Goal: Check status: Check status

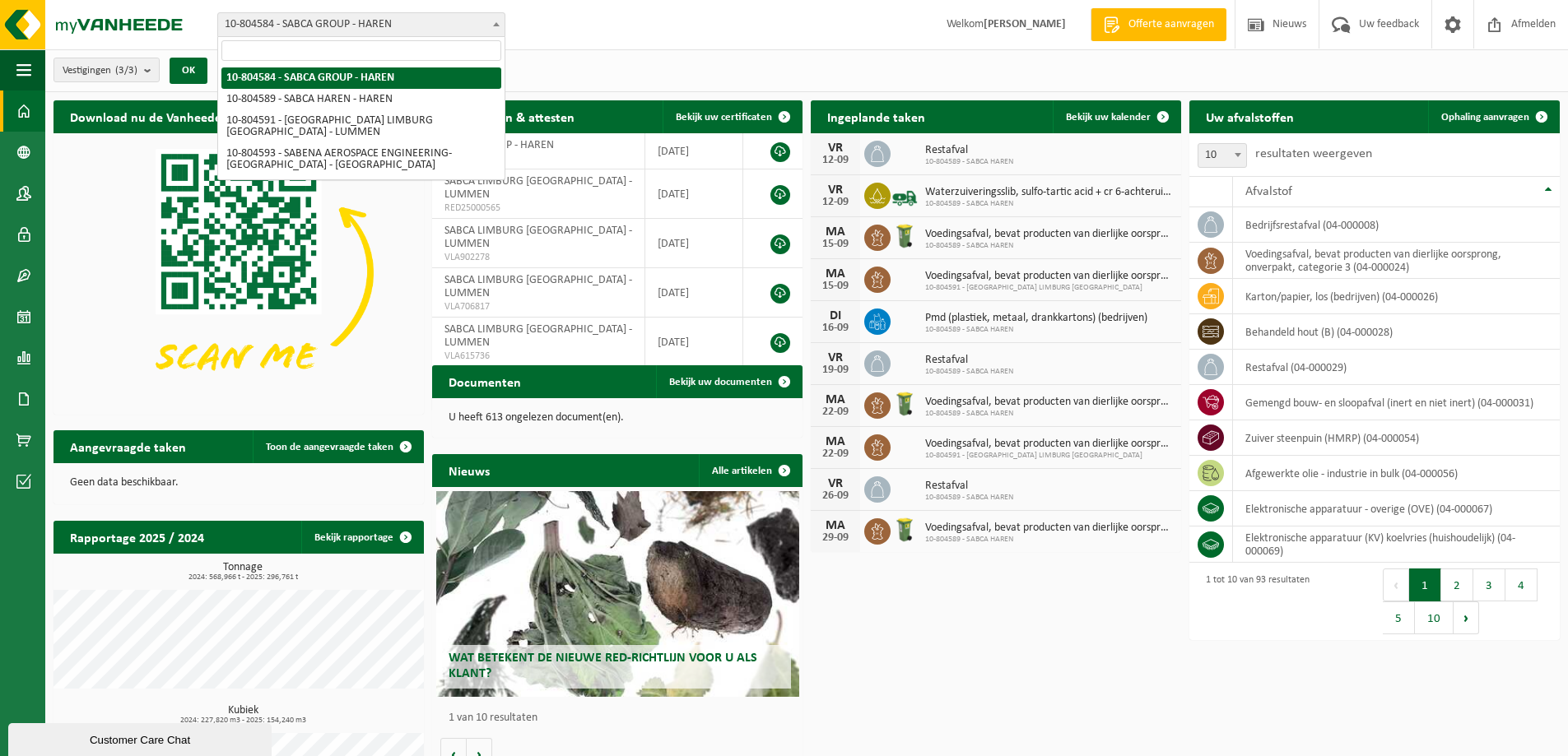
click at [309, 28] on span "10-804584 - SABCA GROUP - HAREN" at bounding box center [361, 25] width 287 height 23
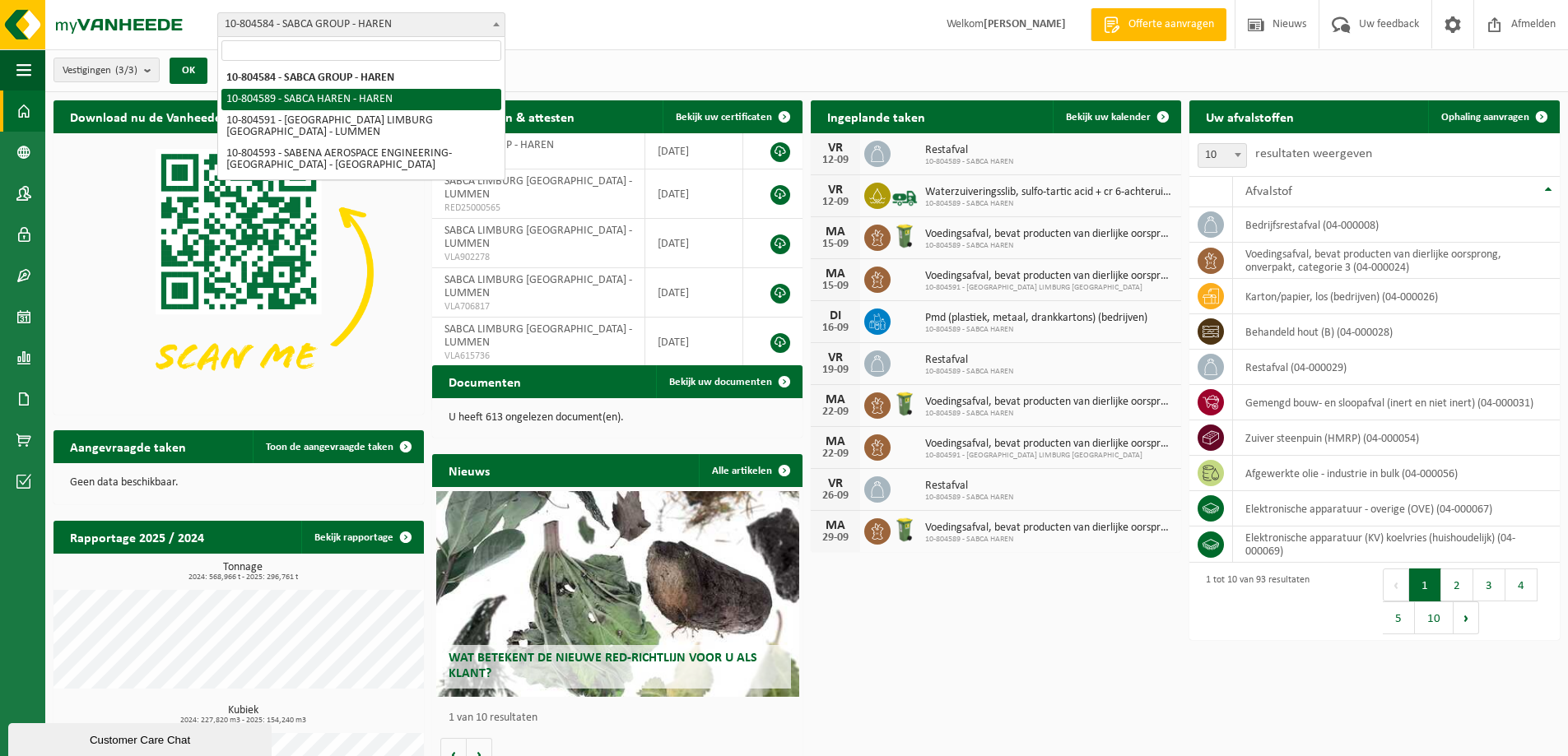
select select "34496"
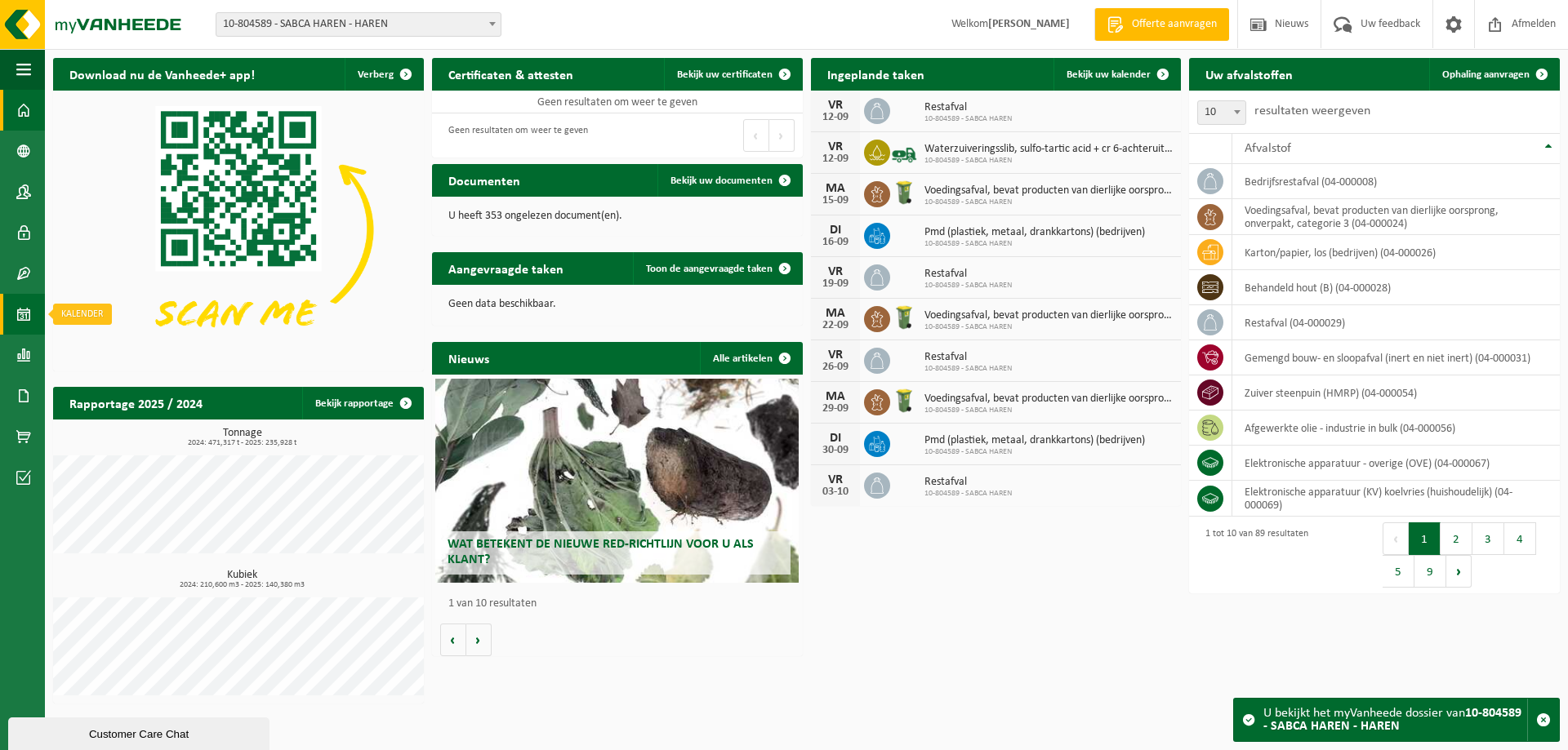
click at [28, 311] on span at bounding box center [23, 314] width 14 height 41
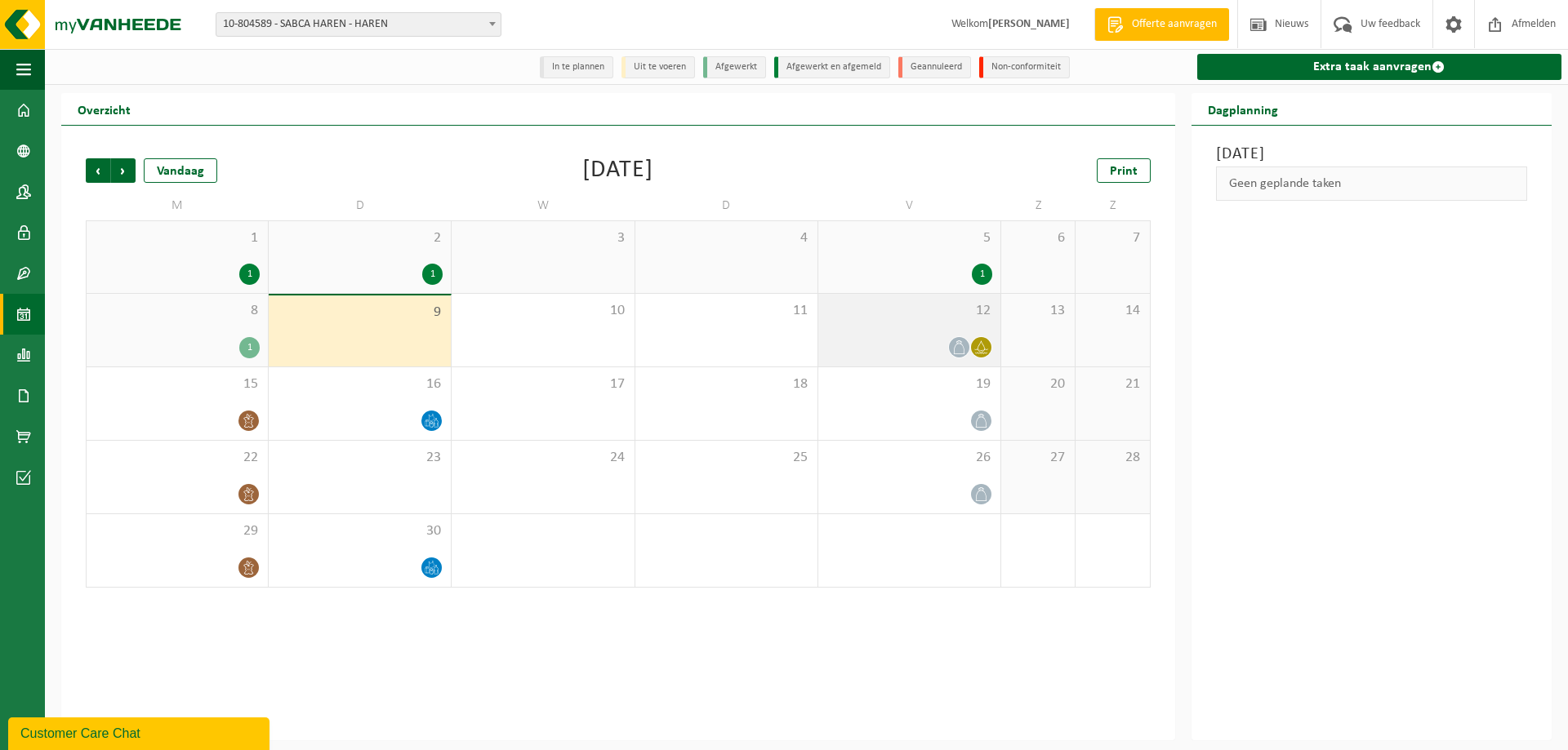
click at [949, 329] on div "12" at bounding box center [909, 330] width 182 height 73
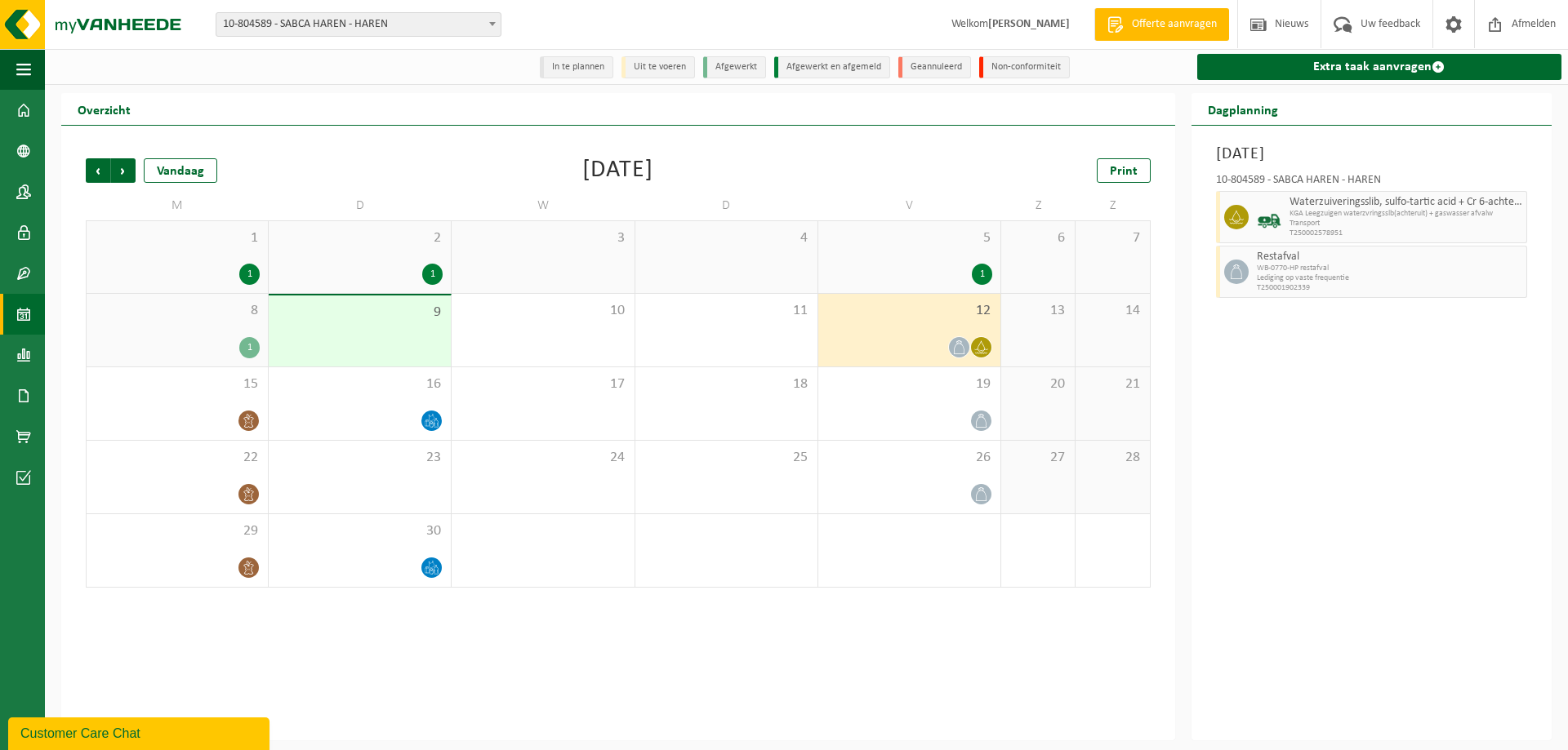
click at [219, 333] on div "8 1" at bounding box center [176, 330] width 181 height 73
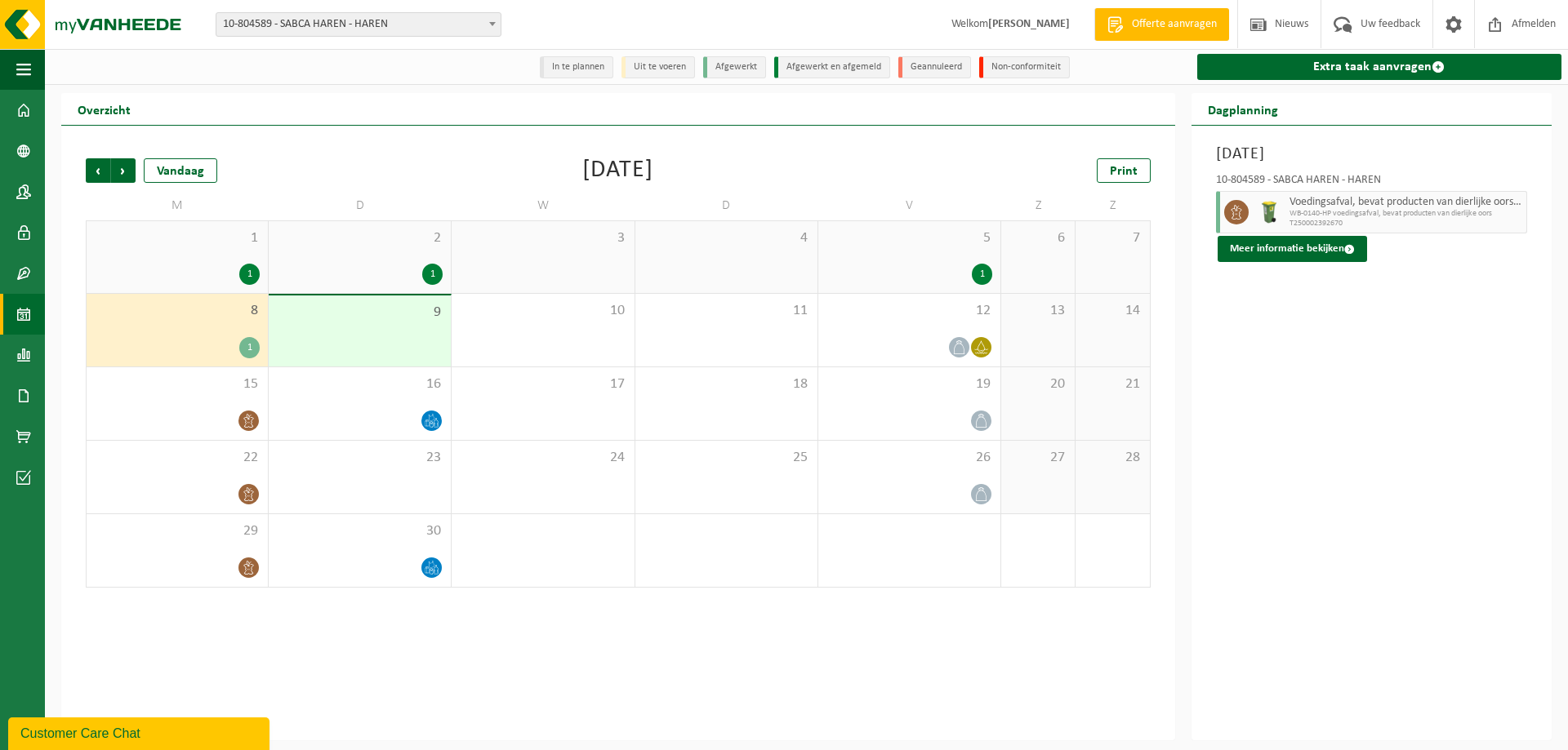
click at [366, 253] on div "2 1" at bounding box center [360, 257] width 182 height 72
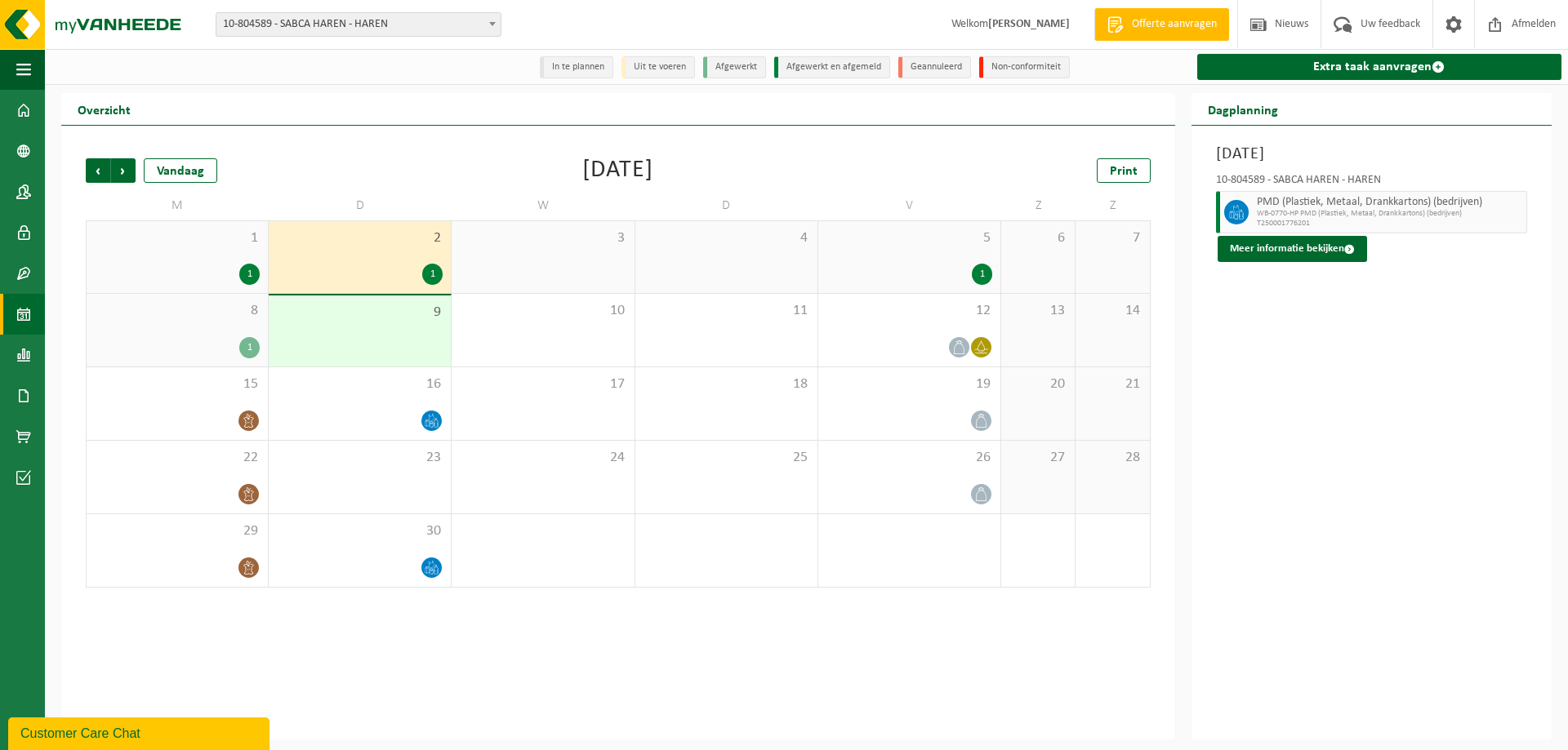
click at [249, 266] on div "1" at bounding box center [249, 274] width 21 height 21
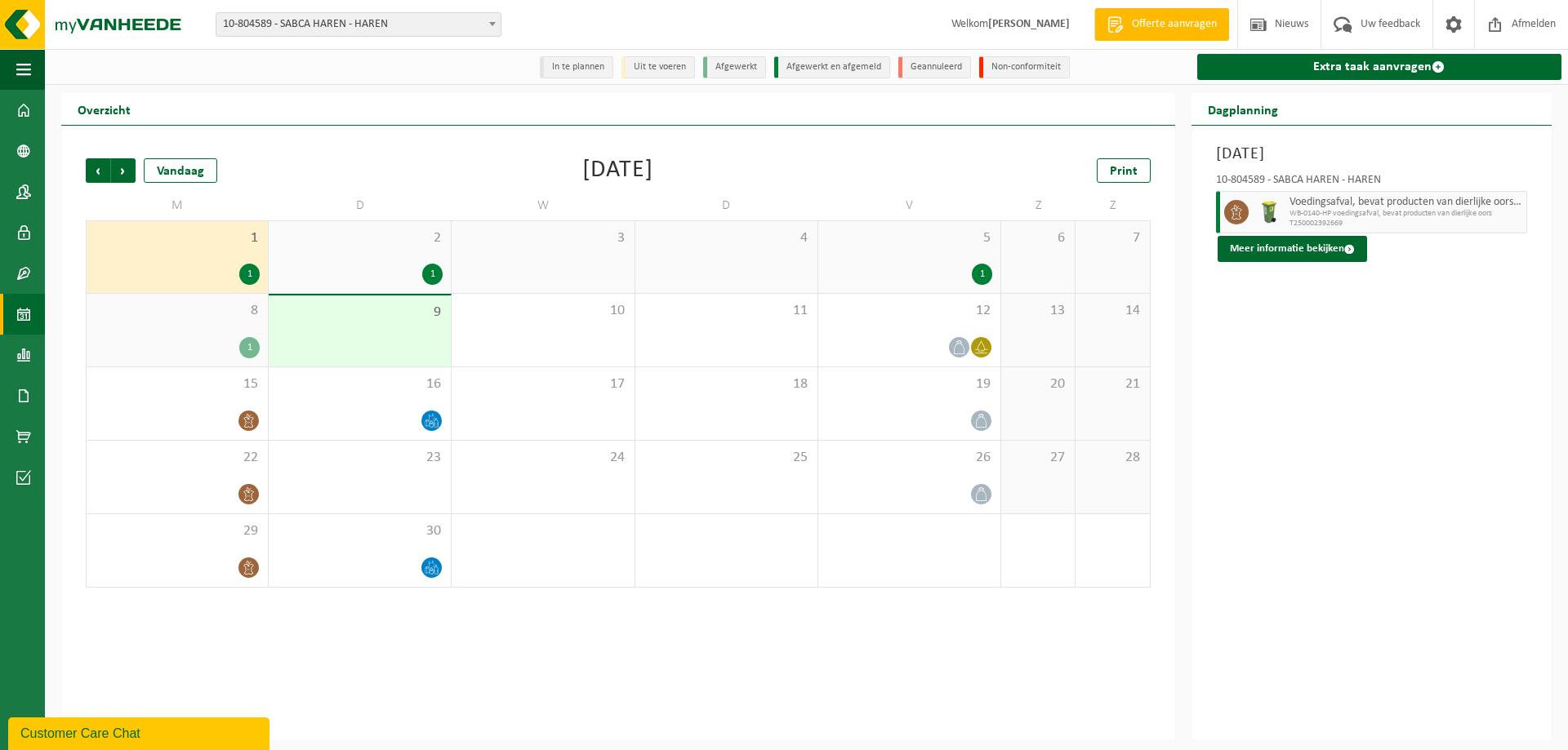
click at [935, 244] on span "5" at bounding box center [909, 238] width 166 height 18
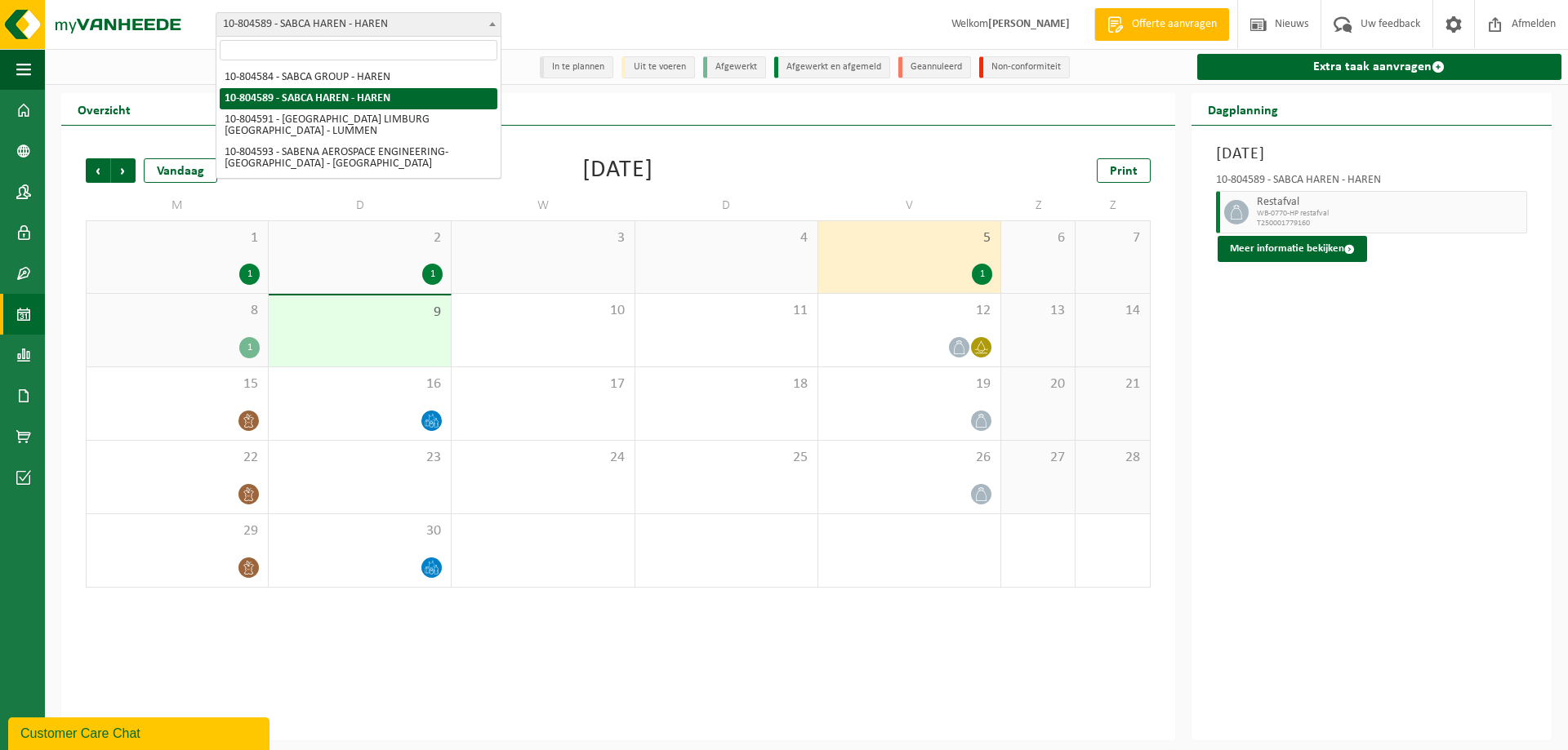
click at [331, 32] on span "10-804589 - SABCA HAREN - HAREN" at bounding box center [359, 25] width 285 height 23
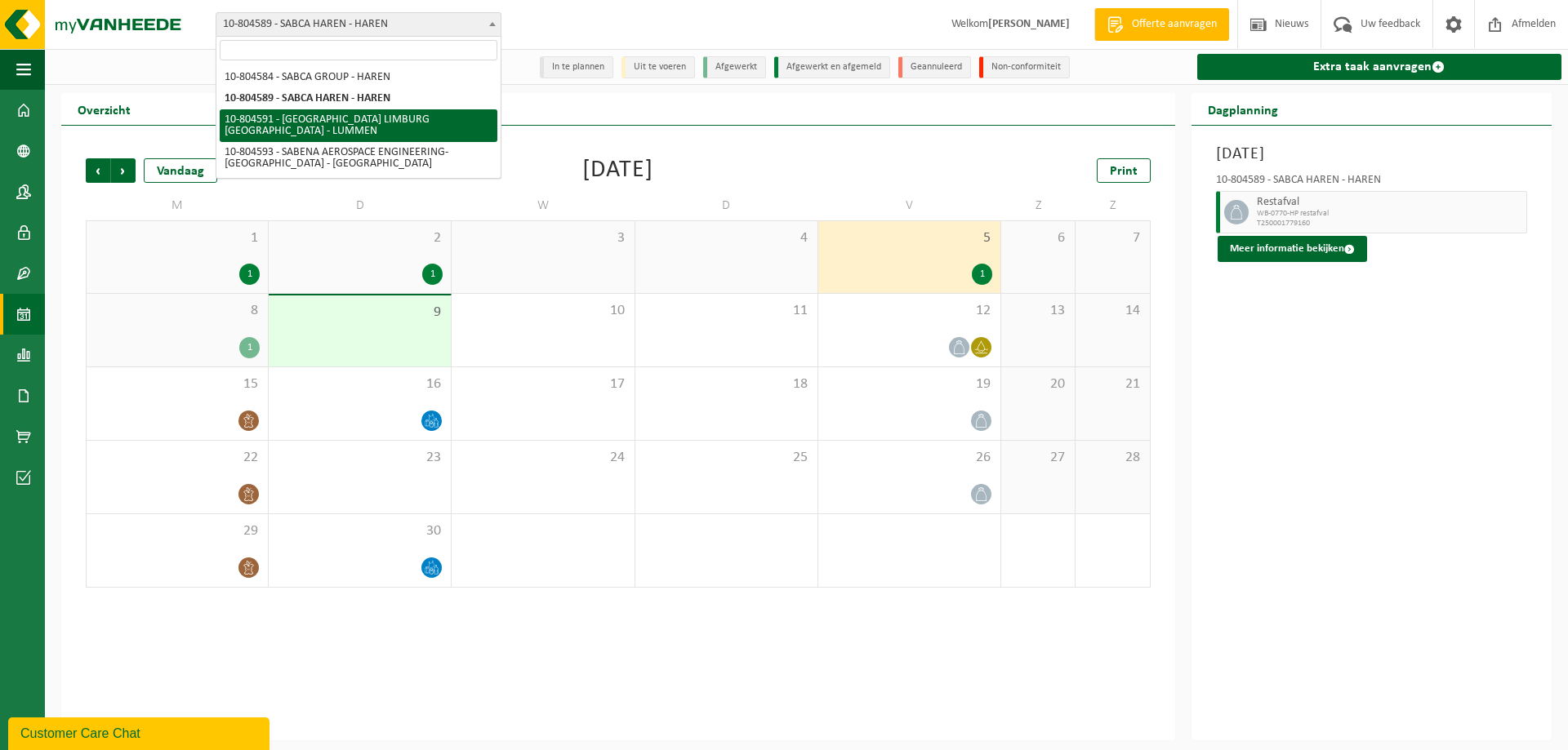
select select "34497"
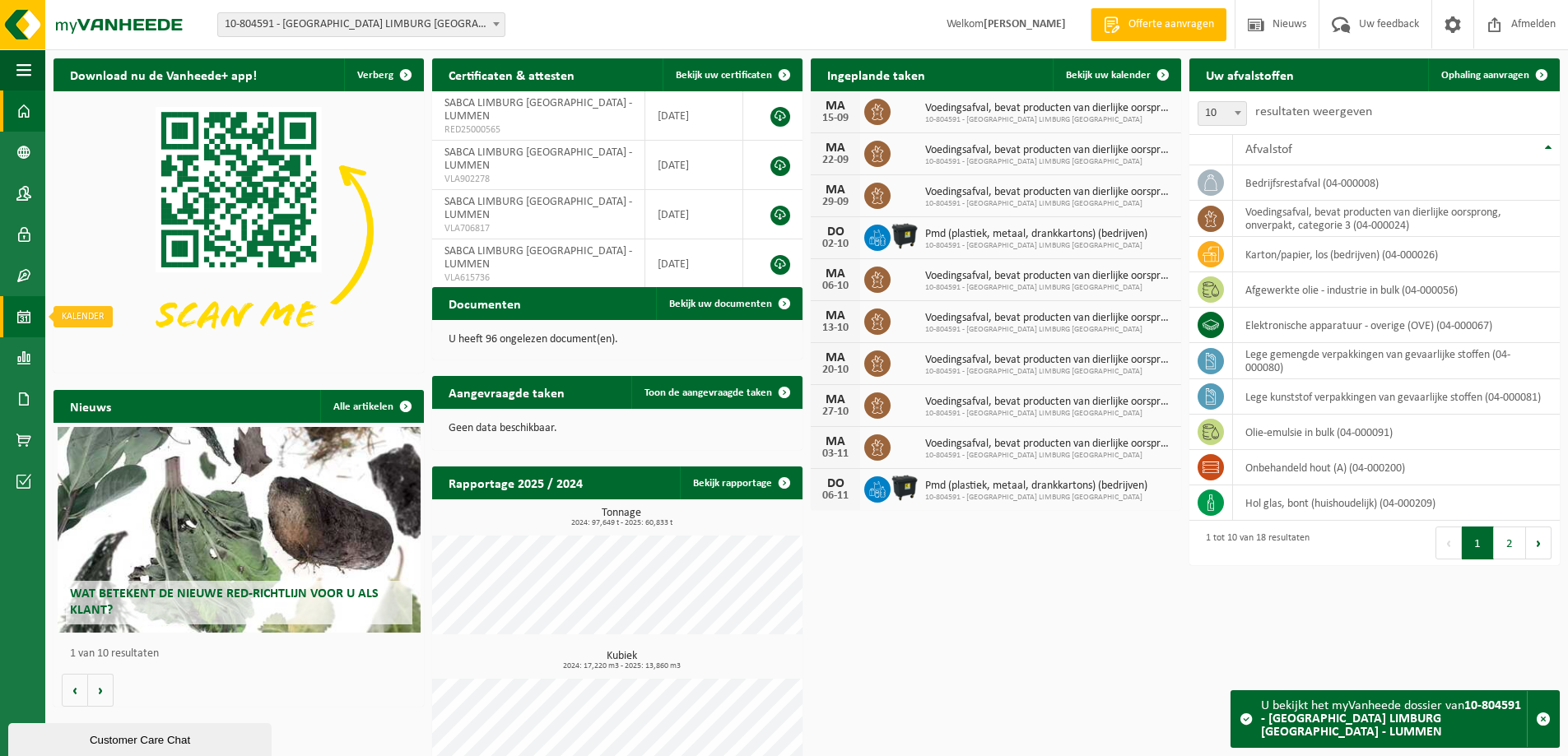
click at [29, 305] on span at bounding box center [23, 316] width 14 height 41
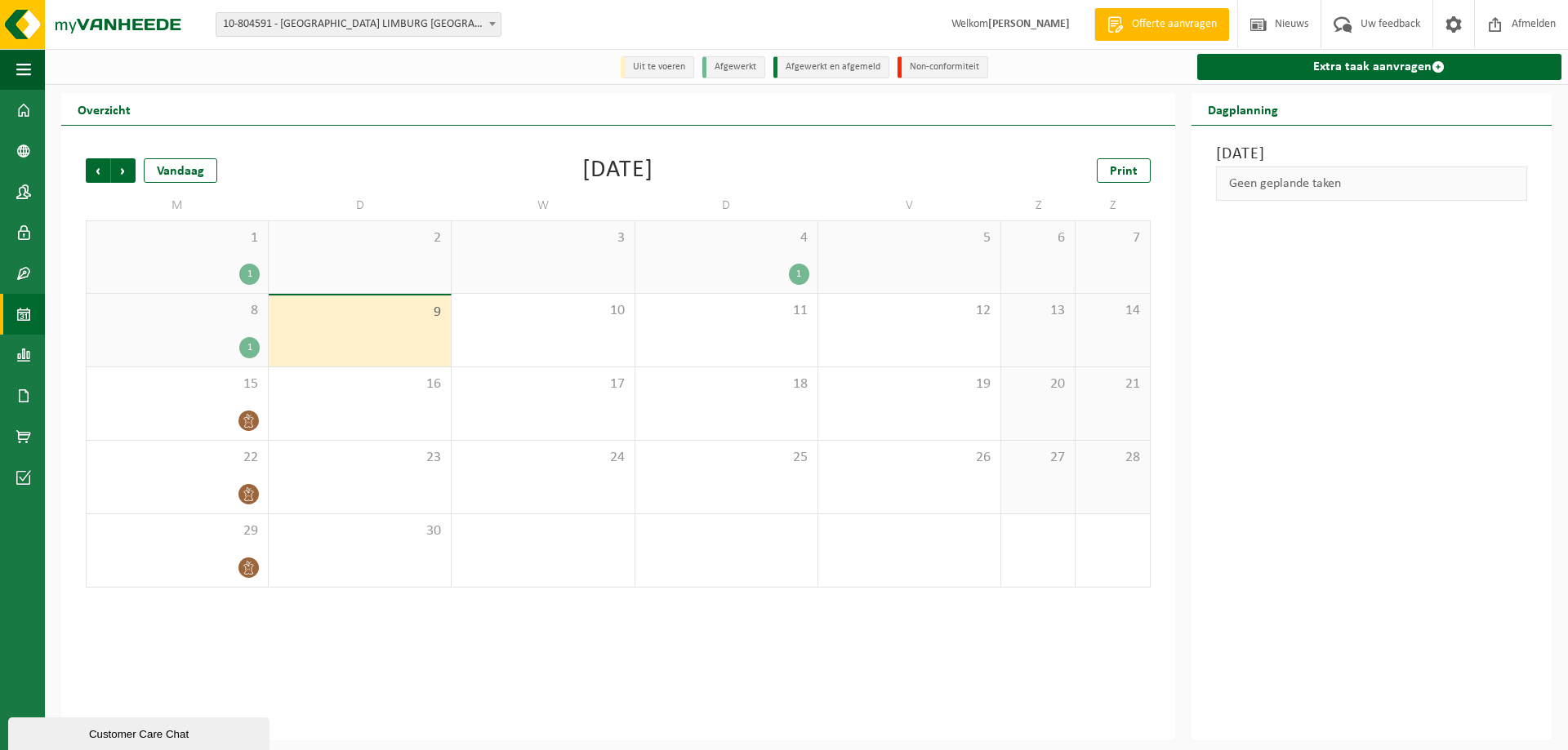
click at [196, 336] on div "8 1" at bounding box center [176, 330] width 181 height 73
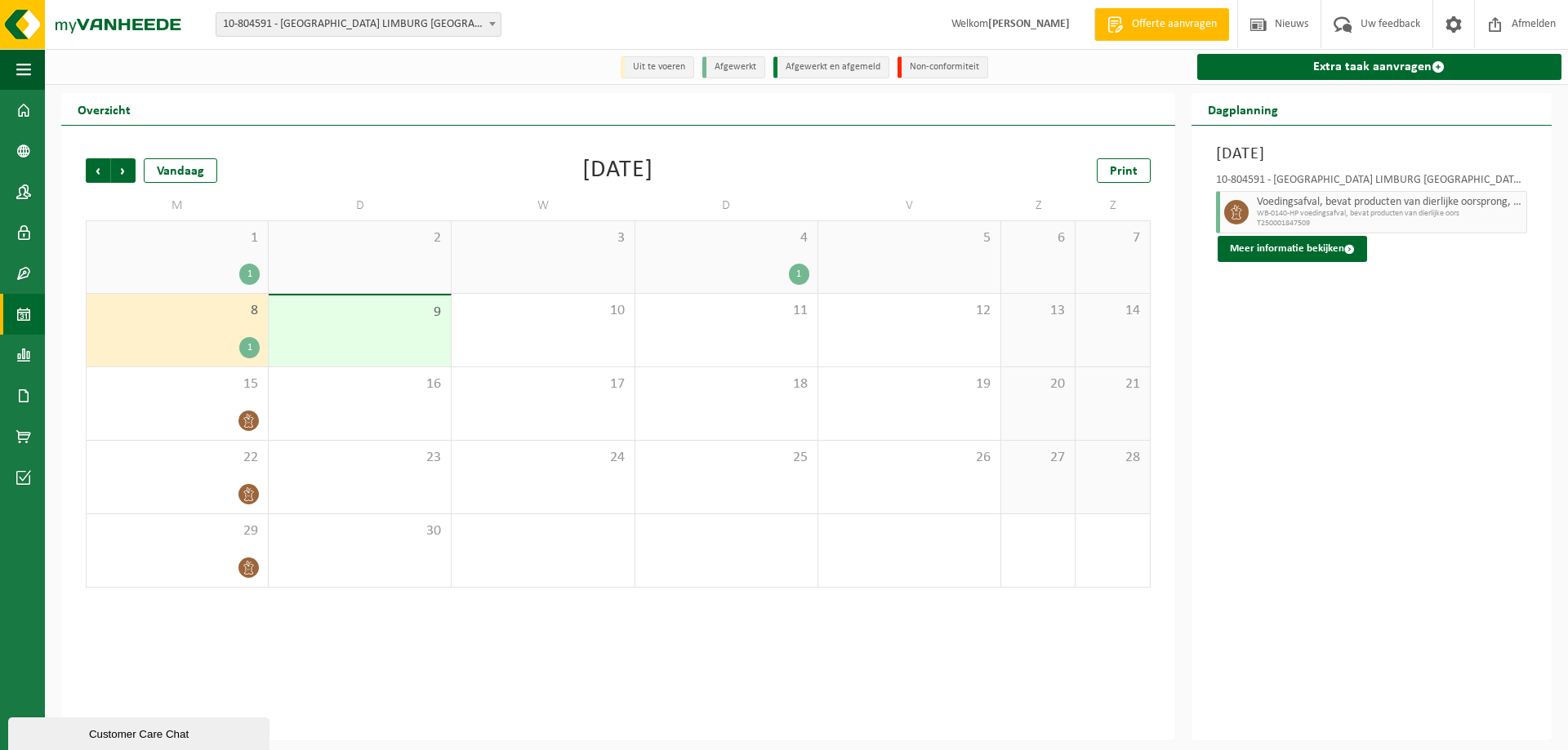
click at [372, 25] on span "10-804591 - [GEOGRAPHIC_DATA] LIMBURG [GEOGRAPHIC_DATA] - LUMMEN" at bounding box center [359, 25] width 285 height 23
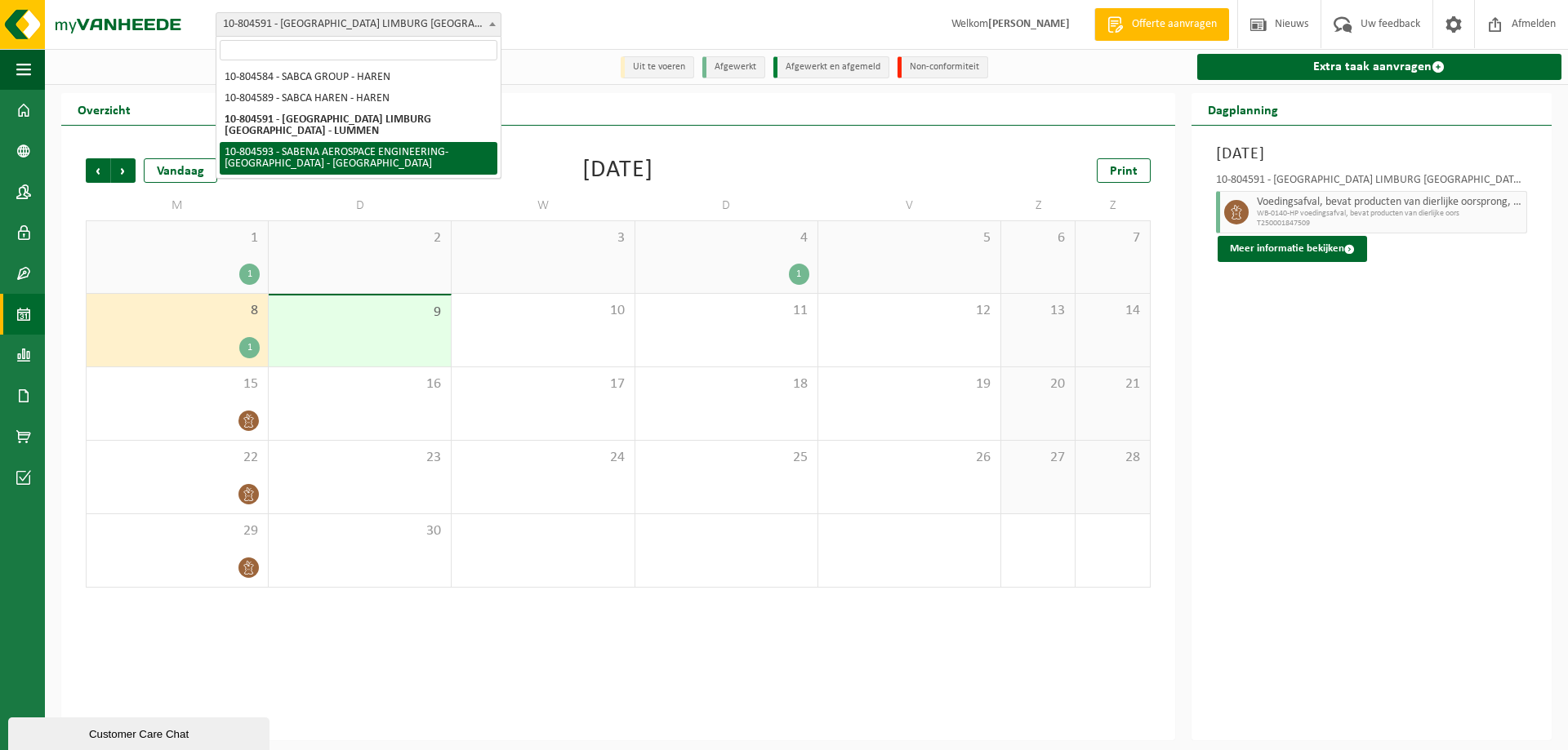
select select "34498"
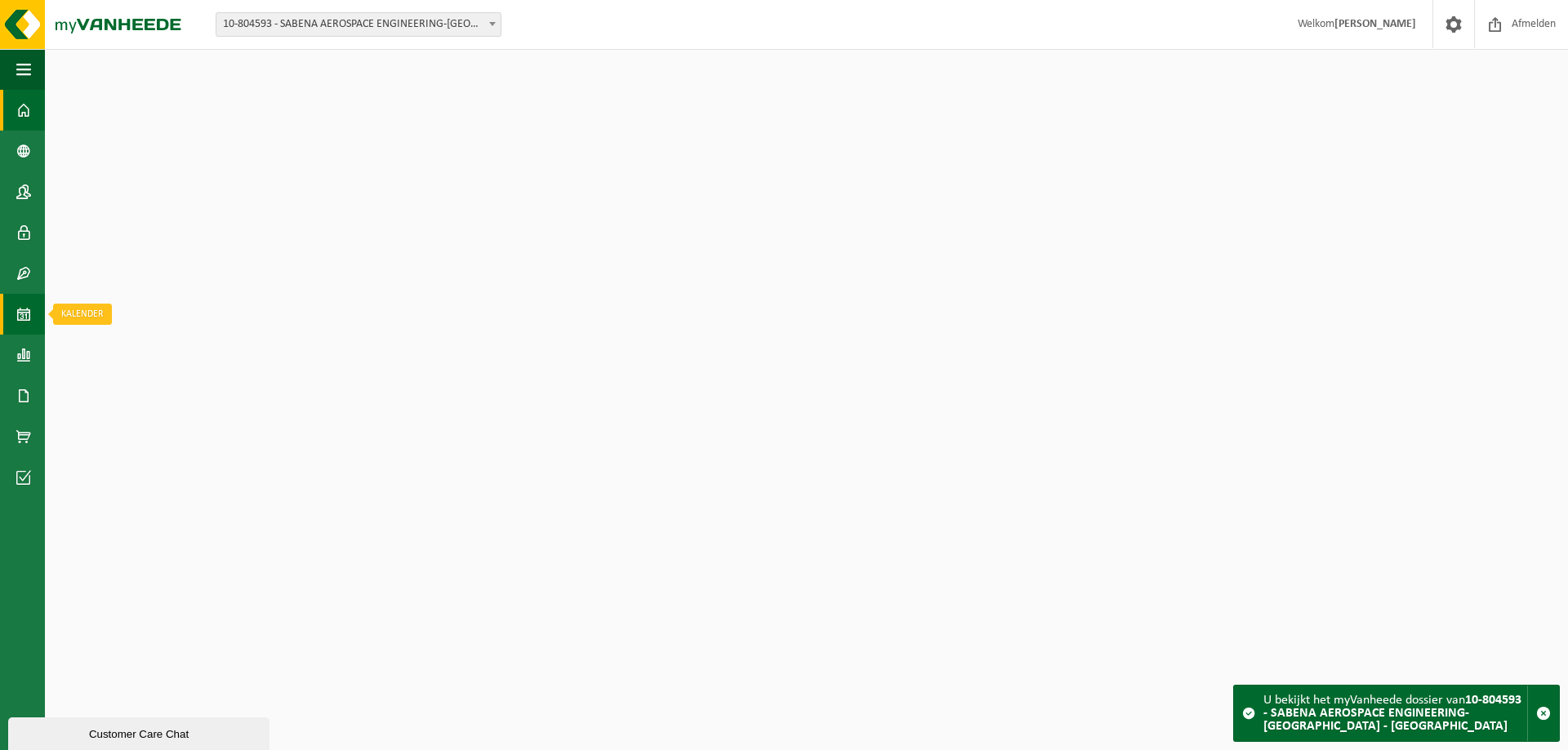
click at [17, 309] on span at bounding box center [23, 314] width 14 height 41
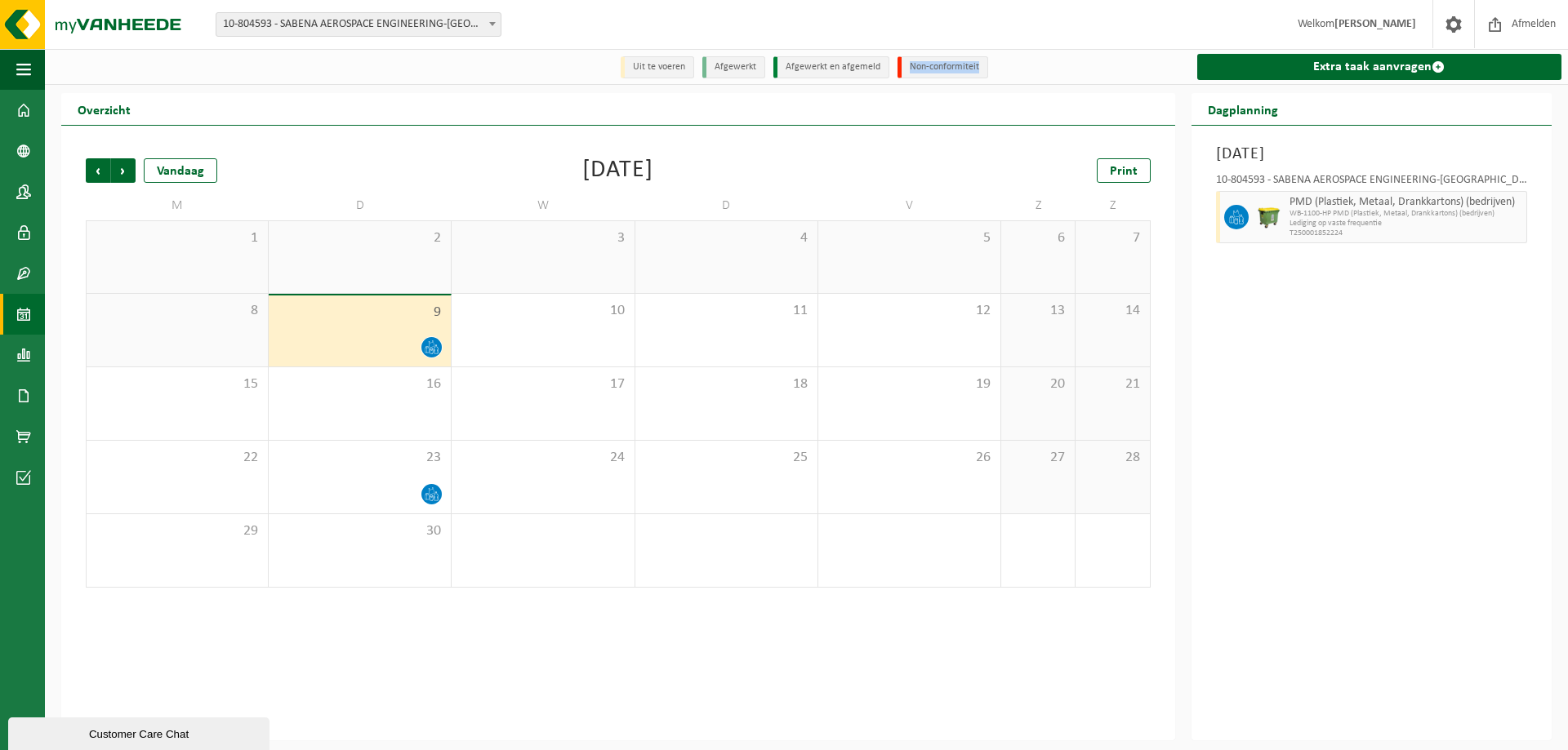
drag, startPoint x: 905, startPoint y: 64, endPoint x: 1039, endPoint y: 79, distance: 134.8
click at [1039, 79] on div "Uit te voeren Afgewerkt Afgewerkt en afgemeld Non-conformiteit Extra taak aanvr…" at bounding box center [805, 67] width 1522 height 36
click at [1057, 63] on div "Uit te voeren Afgewerkt Afgewerkt en afgemeld Non-conformiteit Extra taak aanvr…" at bounding box center [805, 67] width 1522 height 36
click at [283, 11] on div "Vestiging: 10-804584 - SABCA GROUP - HAREN 10-804589 - SABCA HAREN - HAREN 10-8…" at bounding box center [784, 25] width 1568 height 50
click at [286, 24] on span "10-804593 - SABENA AEROSPACE ENGINEERING-[GEOGRAPHIC_DATA] - [GEOGRAPHIC_DATA]" at bounding box center [359, 25] width 285 height 23
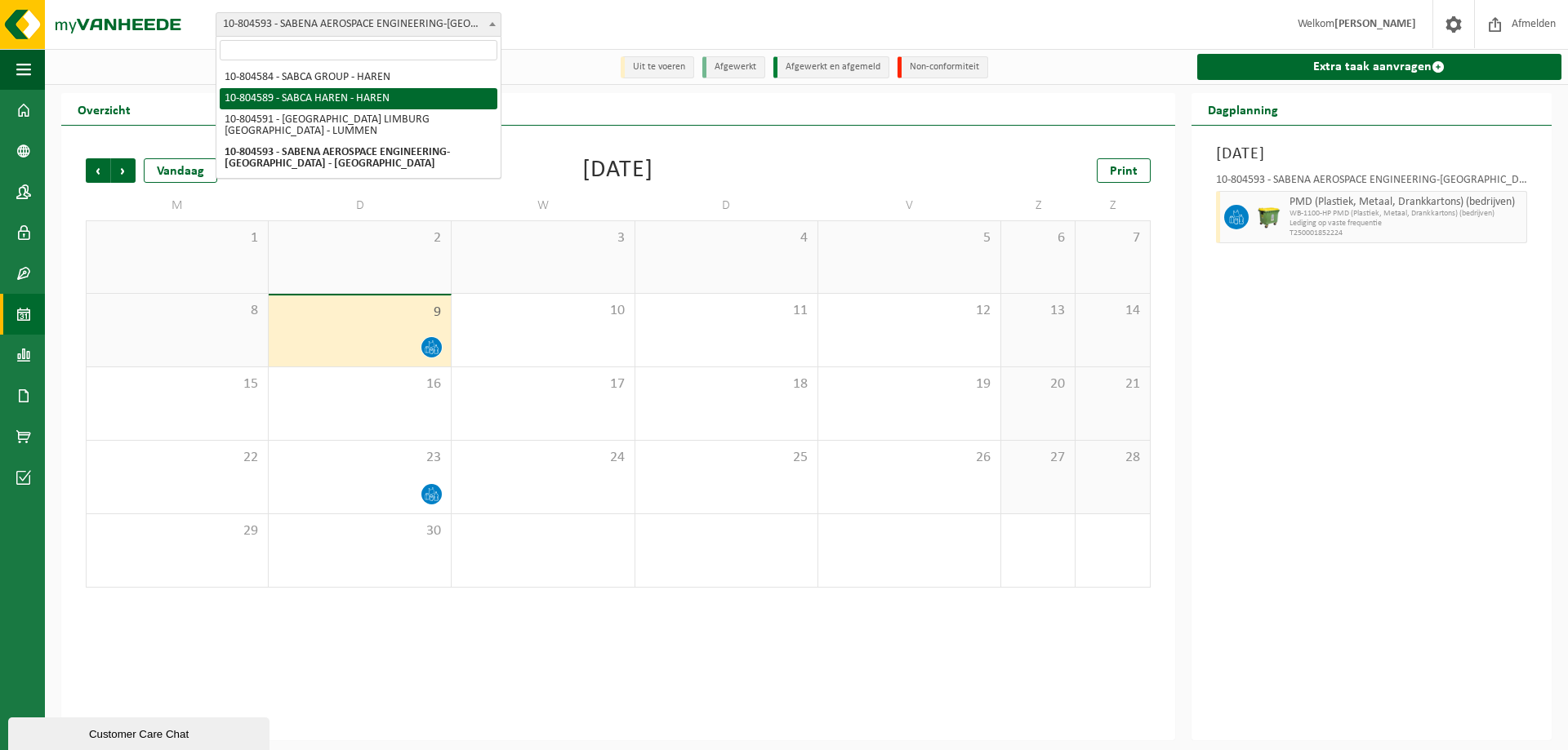
select select "34496"
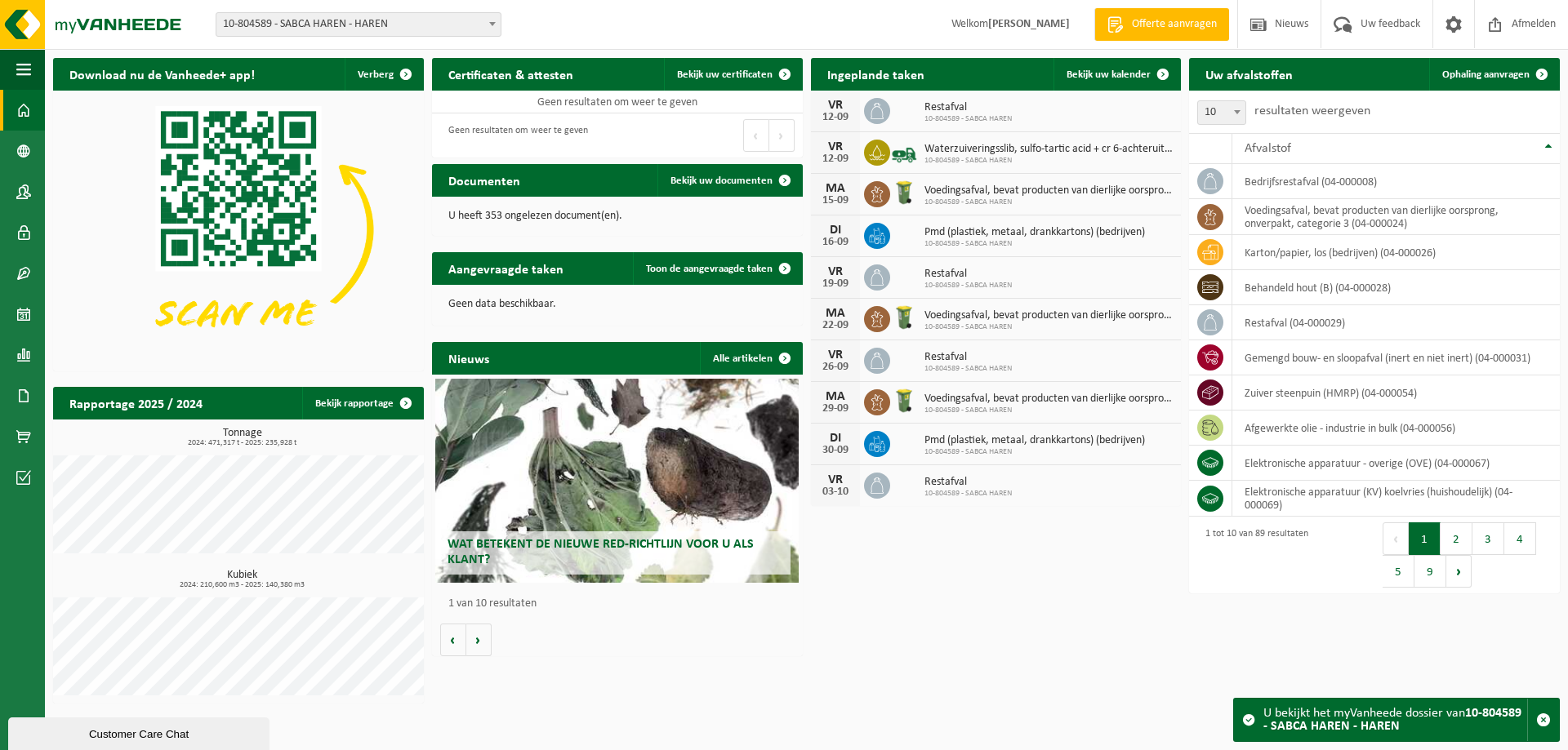
click at [606, 482] on div "Wat betekent de nieuwe RED-richtlijn voor u als klant?" at bounding box center [617, 480] width 363 height 204
